Goal: Task Accomplishment & Management: Manage account settings

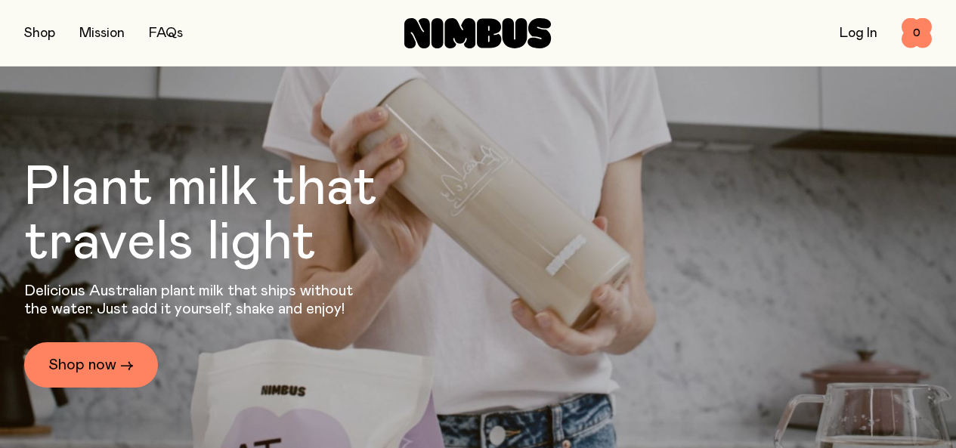
click at [853, 33] on link "Log In" at bounding box center [859, 33] width 38 height 14
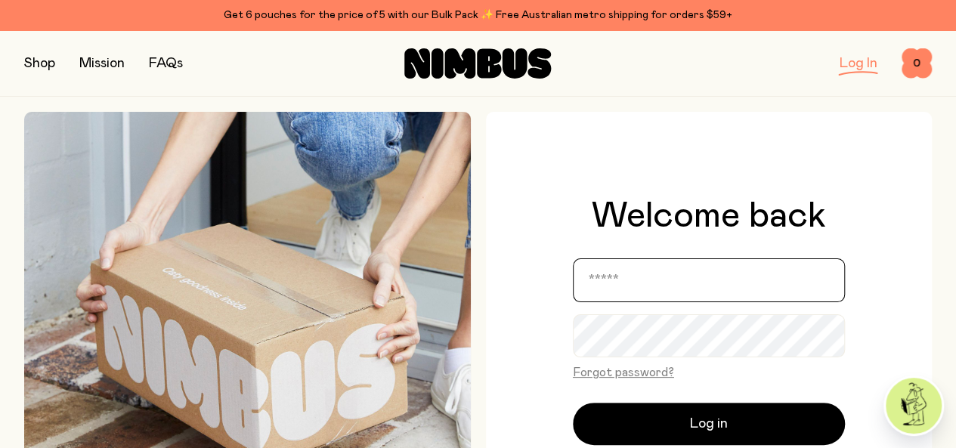
click at [667, 288] on input "email" at bounding box center [709, 281] width 272 height 44
type input "**********"
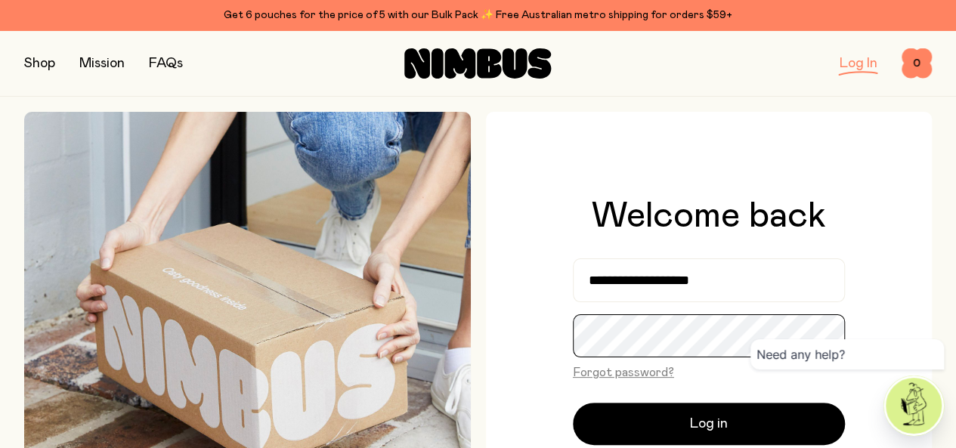
click at [573, 403] on button "Log in" at bounding box center [709, 424] width 272 height 42
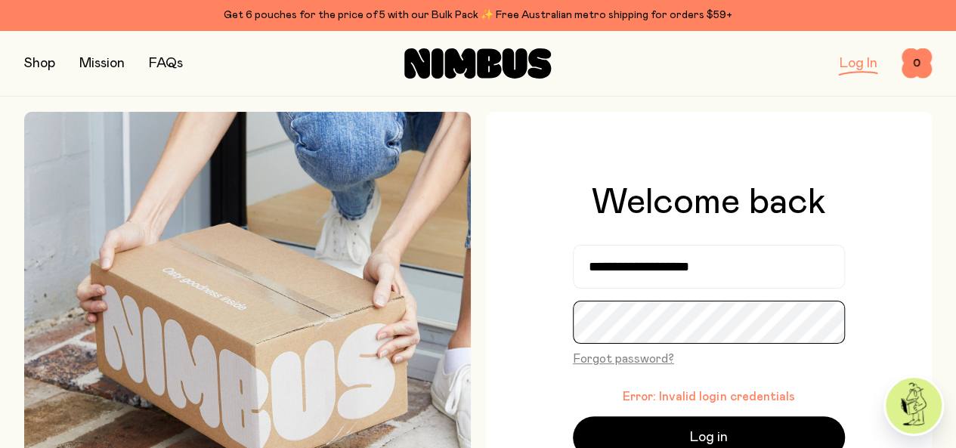
click at [573, 417] on button "Log in" at bounding box center [709, 438] width 272 height 42
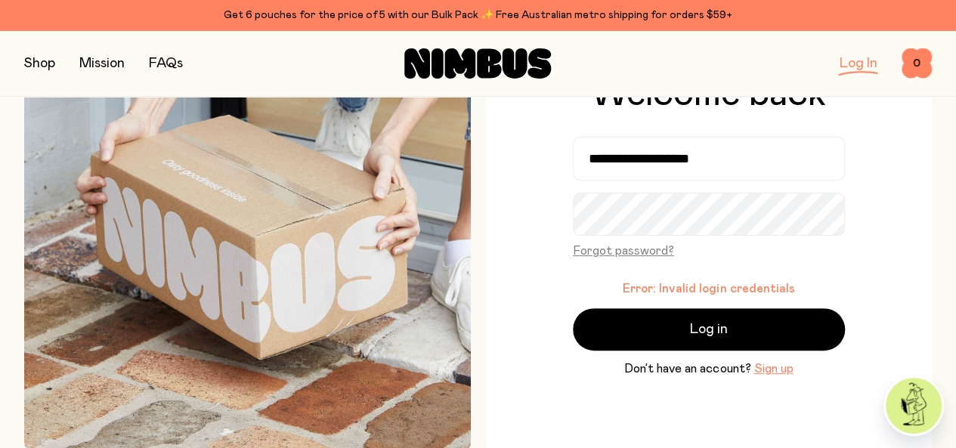
scroll to position [129, 0]
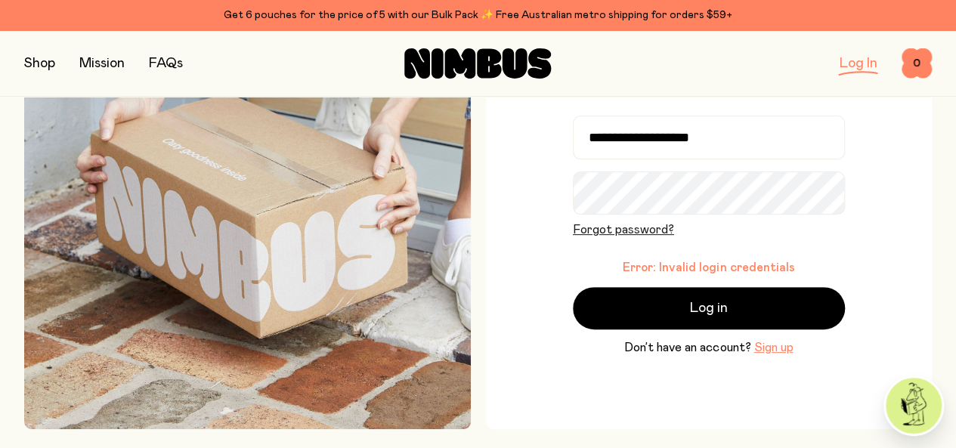
click at [639, 228] on button "Forgot password?" at bounding box center [623, 230] width 101 height 18
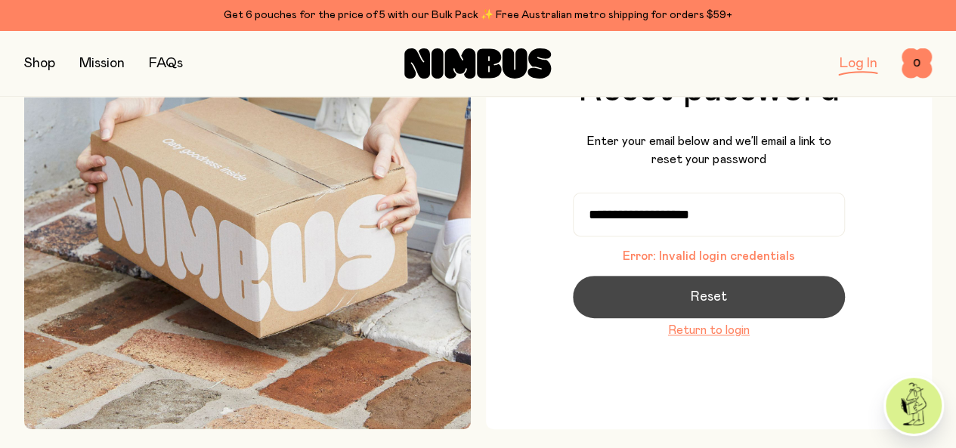
click at [717, 297] on span "Reset" at bounding box center [709, 297] width 36 height 21
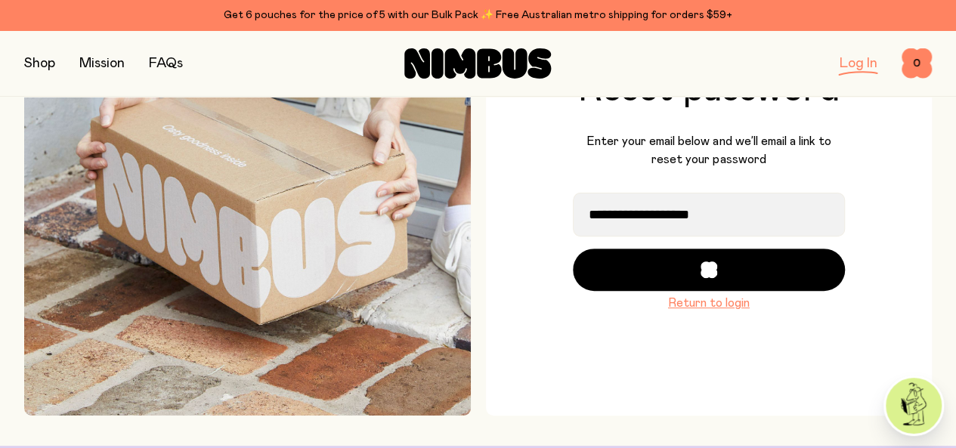
scroll to position [206, 0]
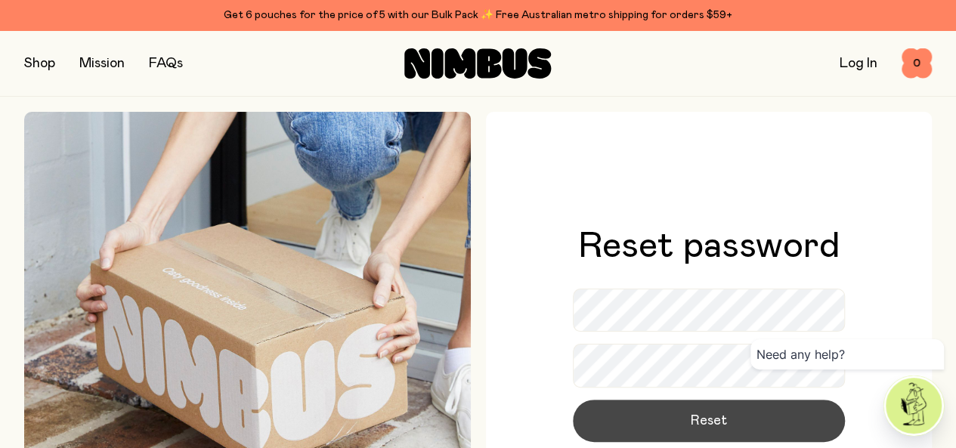
click at [697, 432] on button "Reset" at bounding box center [709, 421] width 272 height 42
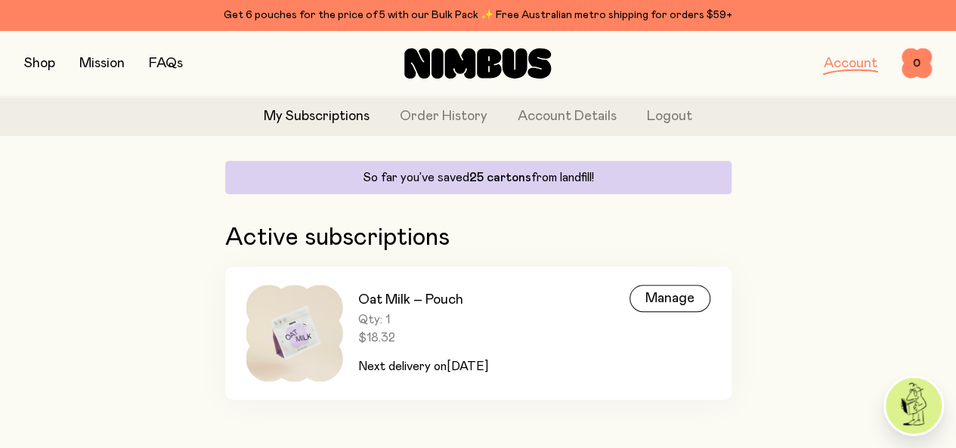
scroll to position [144, 0]
click at [670, 288] on div "Manage" at bounding box center [670, 298] width 81 height 27
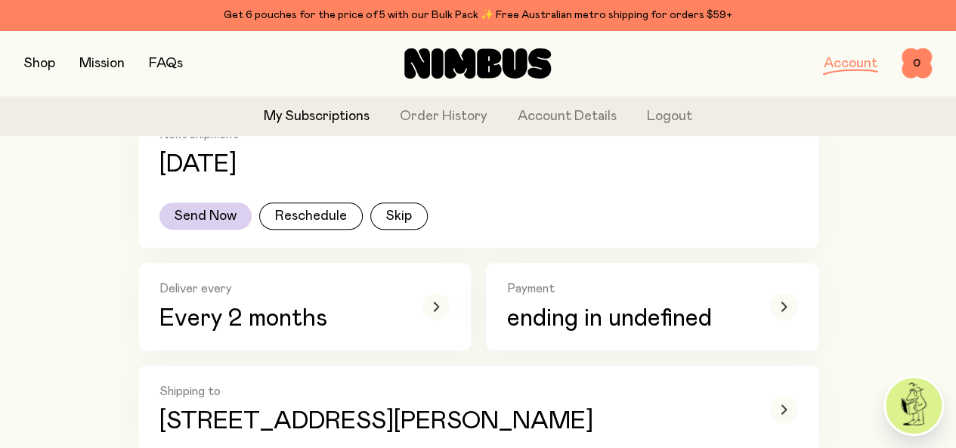
scroll to position [228, 0]
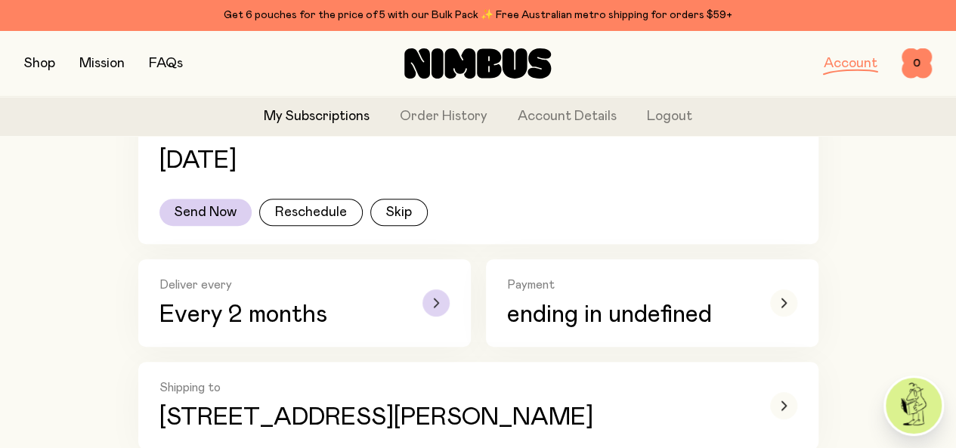
click at [437, 308] on icon "button" at bounding box center [436, 303] width 6 height 9
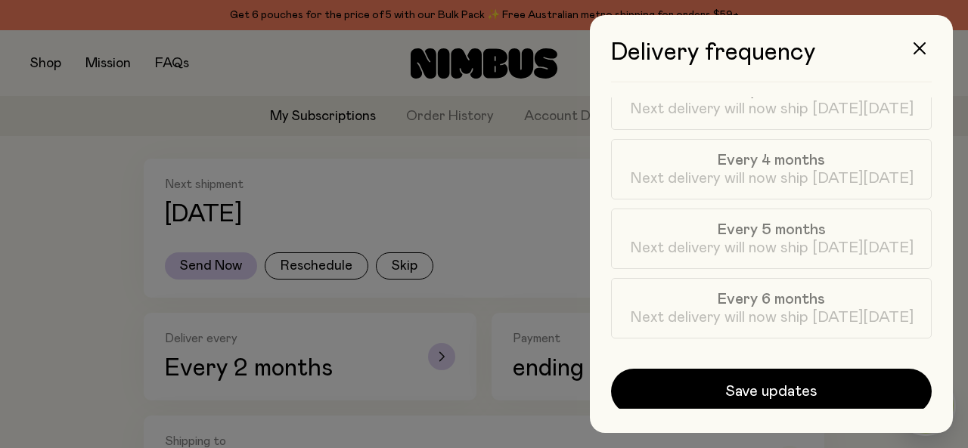
scroll to position [249, 0]
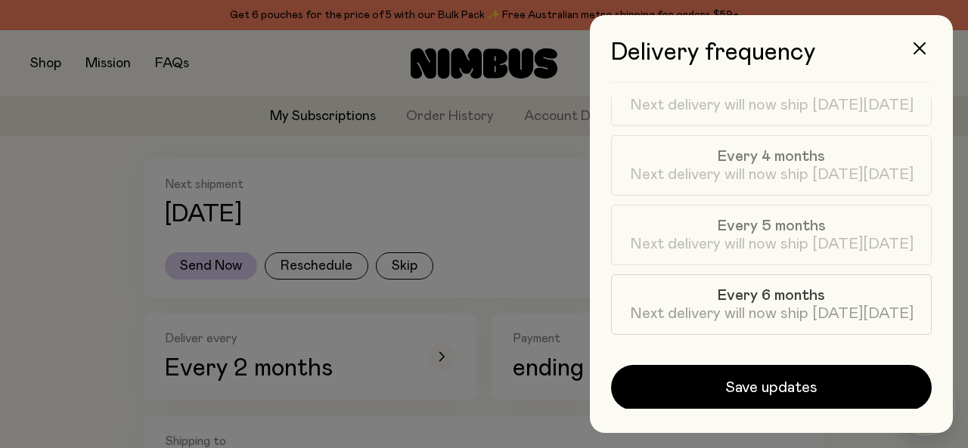
click at [802, 299] on span "Every 6 months" at bounding box center [770, 296] width 107 height 18
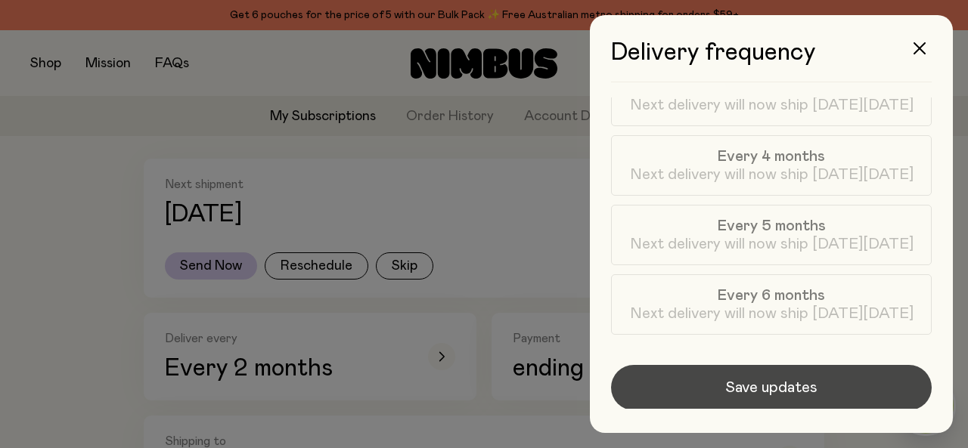
click at [764, 383] on span "Save updates" at bounding box center [771, 387] width 92 height 21
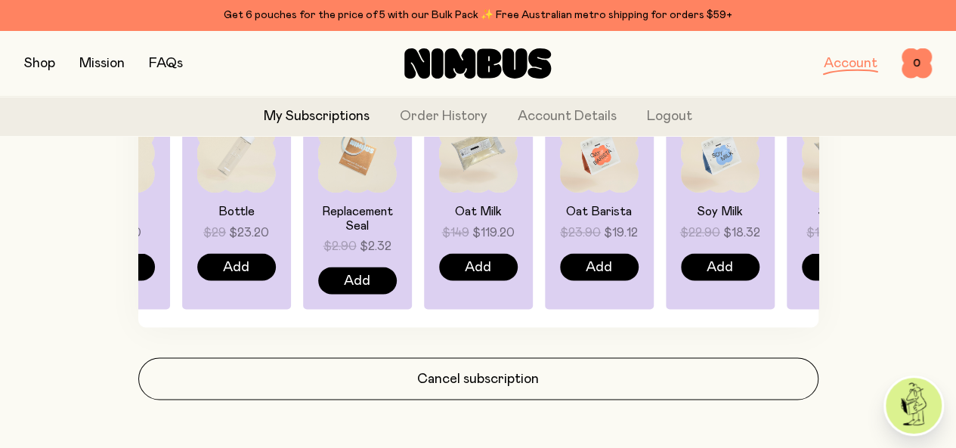
scroll to position [1271, 0]
